Goal: Information Seeking & Learning: Understand process/instructions

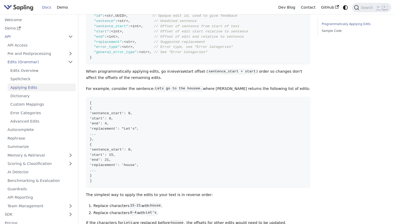
scroll to position [119, 0]
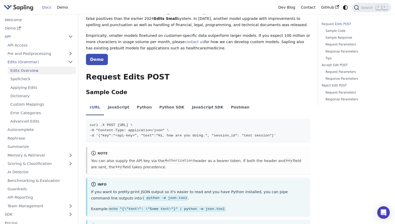
scroll to position [65, 0]
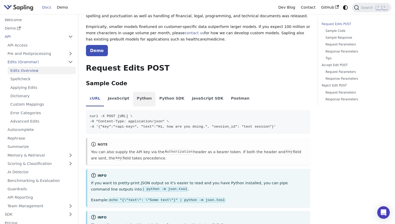
click at [141, 99] on li "Python" at bounding box center [144, 99] width 22 height 15
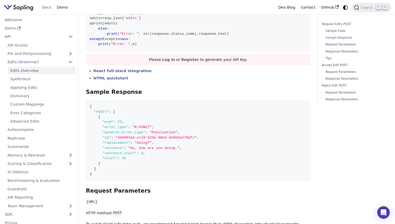
scroll to position [237, 0]
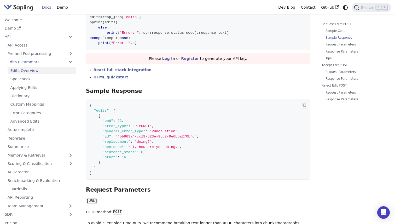
click at [111, 126] on span ""error_type"" at bounding box center [115, 126] width 26 height 4
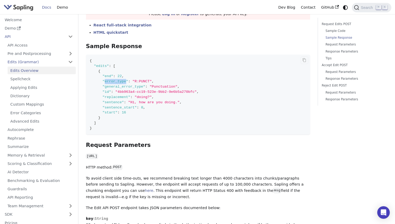
scroll to position [285, 0]
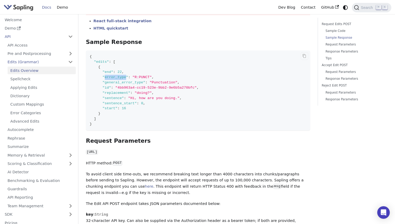
click at [112, 77] on span ""error_type"" at bounding box center [115, 77] width 26 height 4
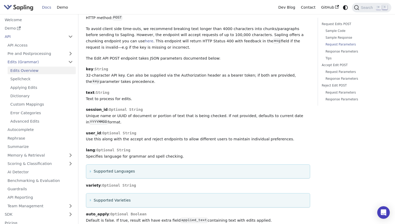
scroll to position [435, 0]
